Goal: Task Accomplishment & Management: Manage account settings

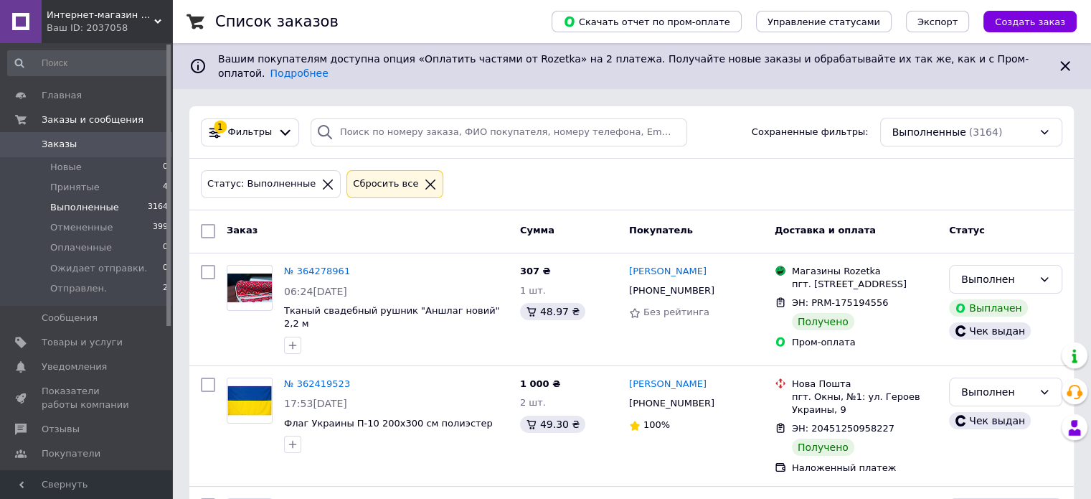
click at [149, 23] on div "Ваш ID: 2037058" at bounding box center [110, 28] width 126 height 13
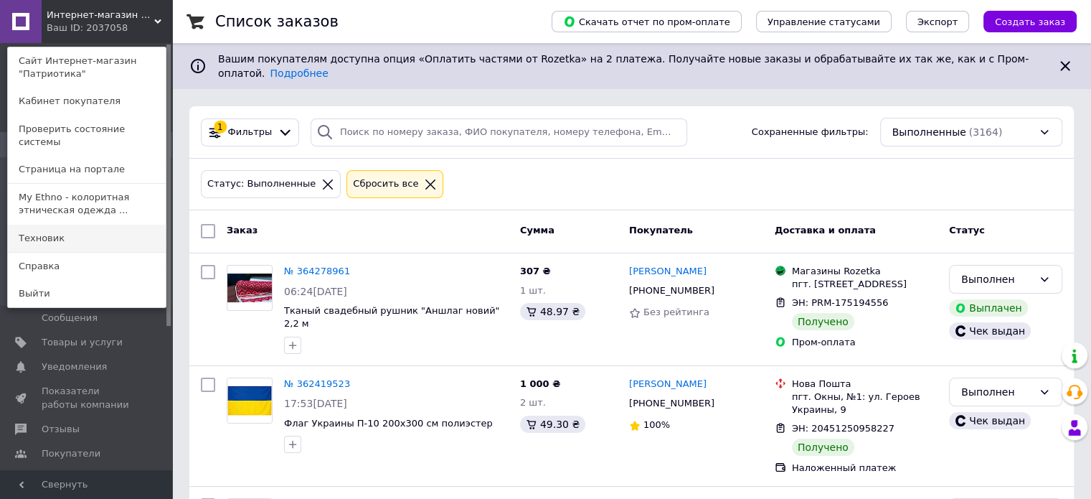
click at [95, 229] on link "Техновик" at bounding box center [87, 238] width 158 height 27
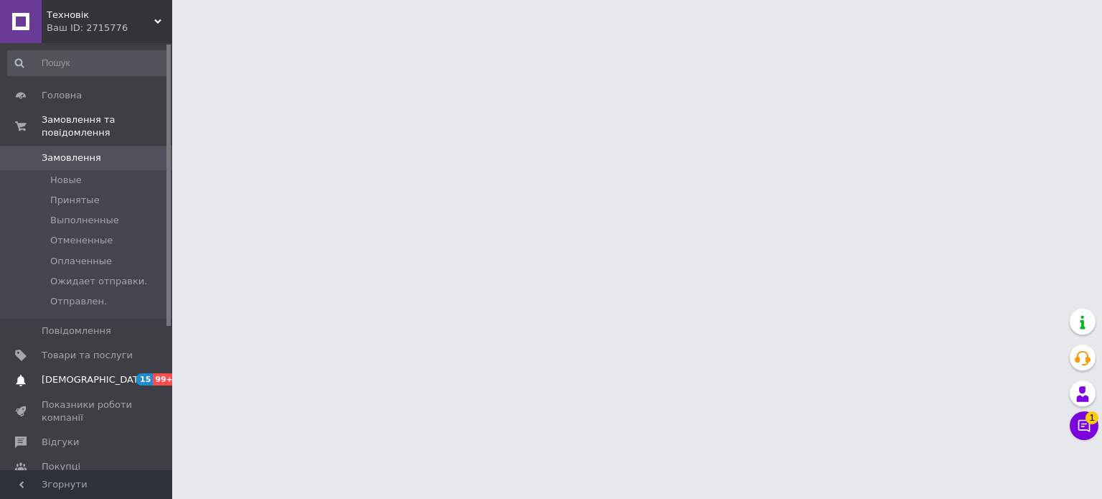
click at [109, 373] on span "[DEMOGRAPHIC_DATA]" at bounding box center [87, 379] width 91 height 13
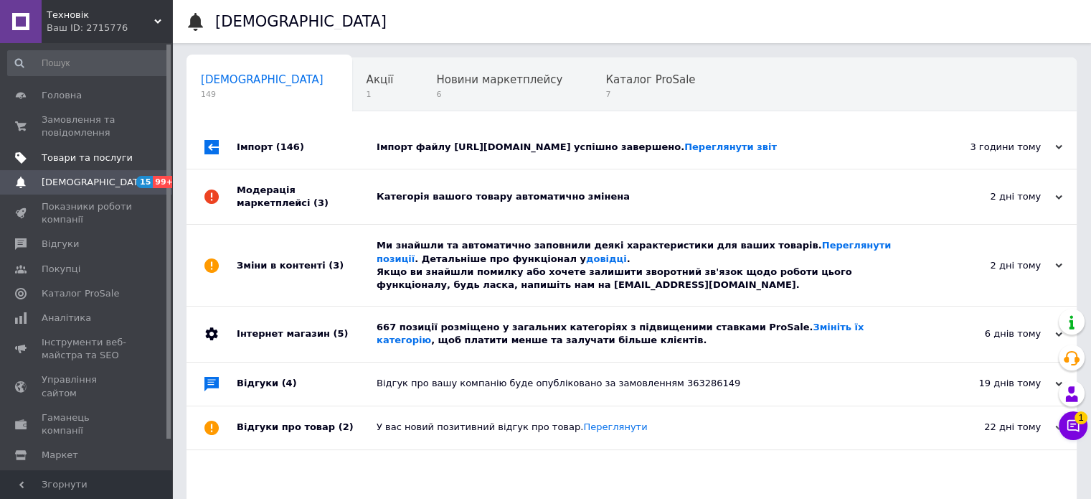
click at [80, 159] on span "Товари та послуги" at bounding box center [87, 157] width 91 height 13
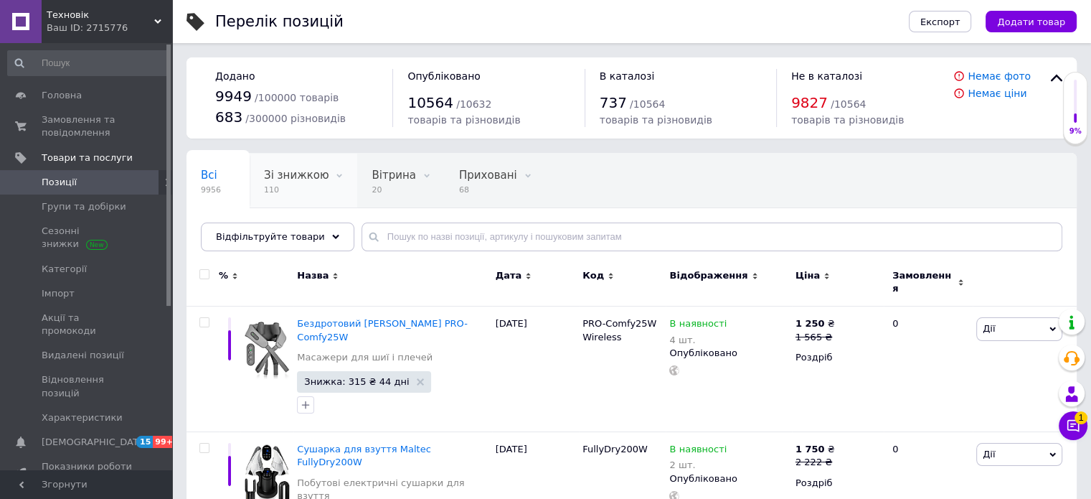
click at [290, 184] on span "110" at bounding box center [296, 189] width 65 height 11
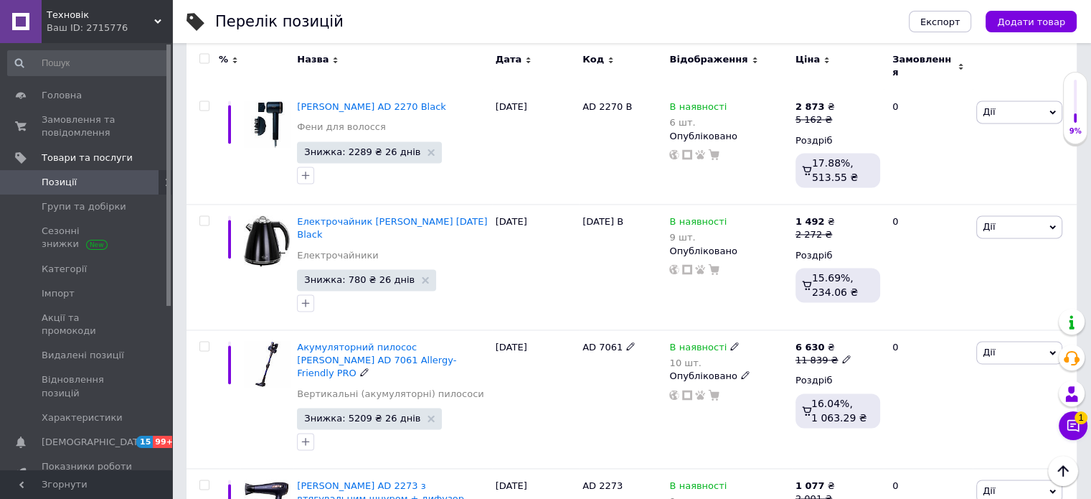
scroll to position [2356, 0]
